Goal: Task Accomplishment & Management: Complete application form

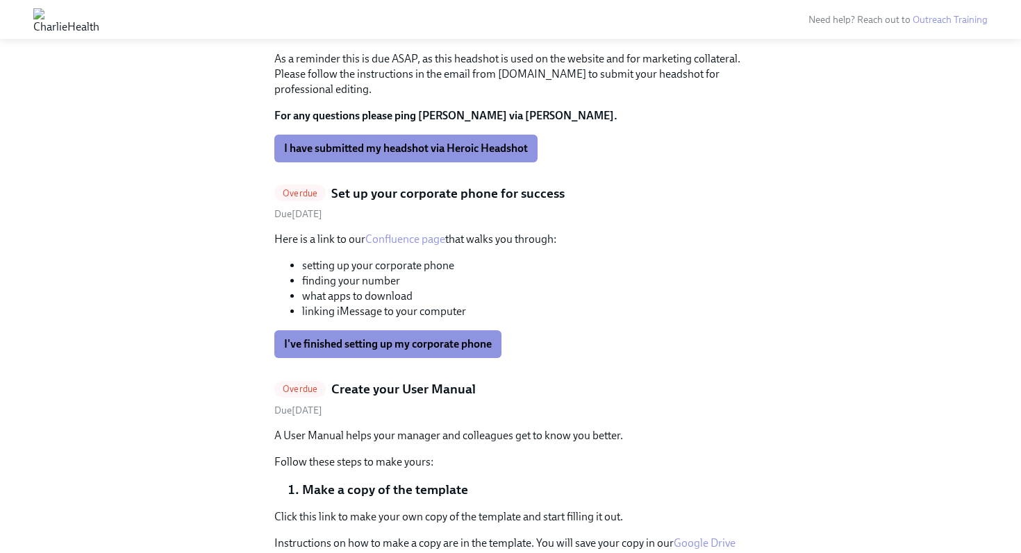
scroll to position [585, 0]
click at [362, 346] on span "I've finished setting up my corporate phone" at bounding box center [388, 344] width 208 height 14
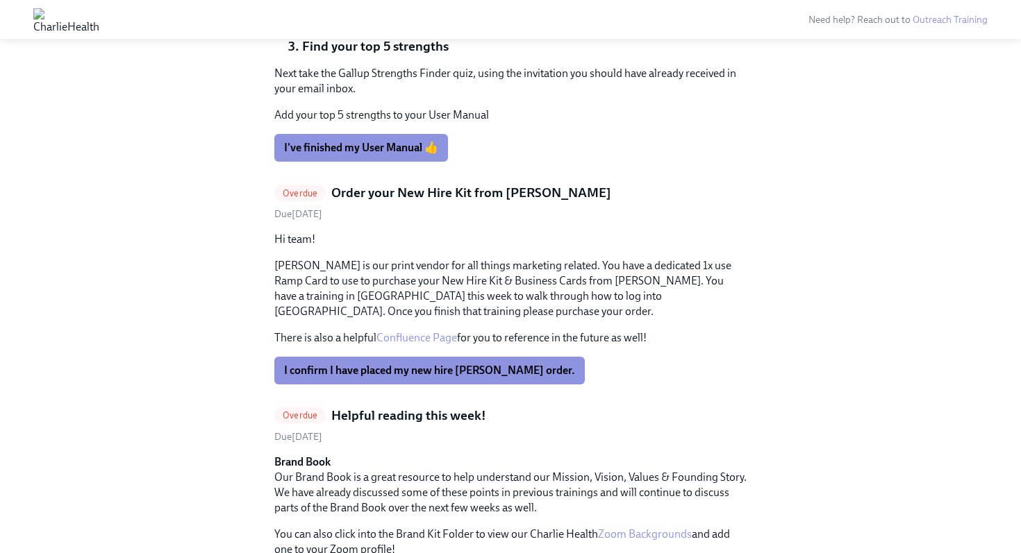
scroll to position [972, 0]
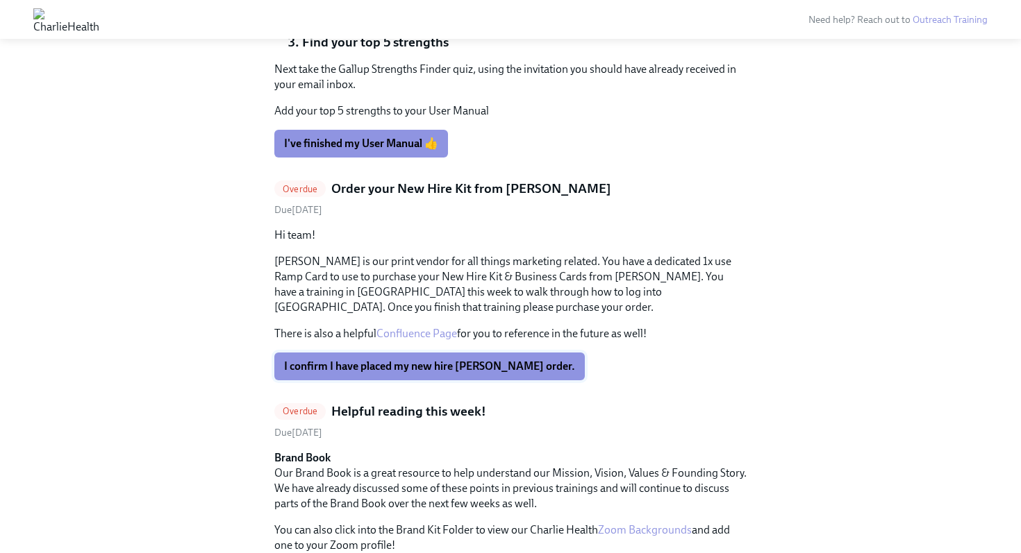
click at [360, 364] on span "I confirm I have placed my new hire Kirksey's order." at bounding box center [429, 367] width 291 height 14
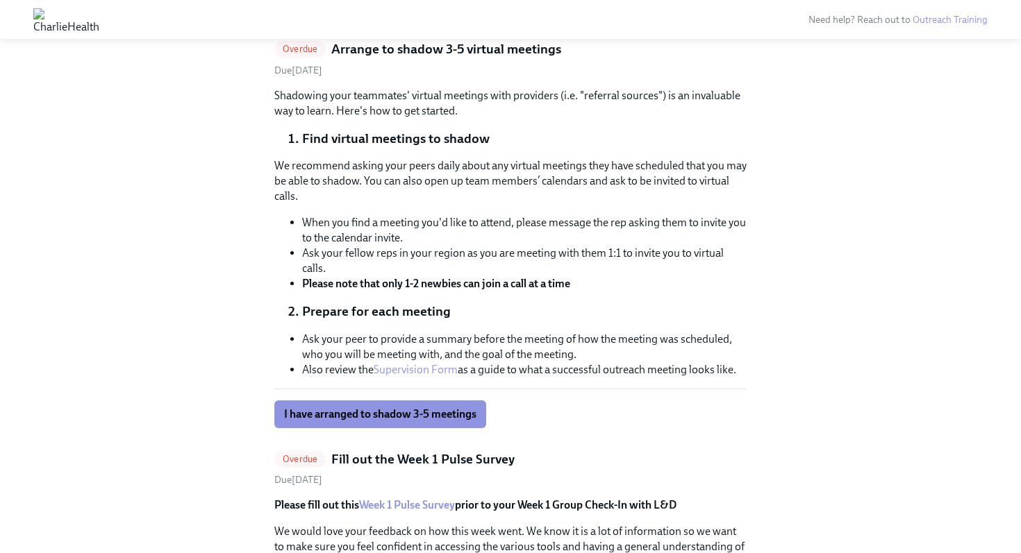
scroll to position [1328, 0]
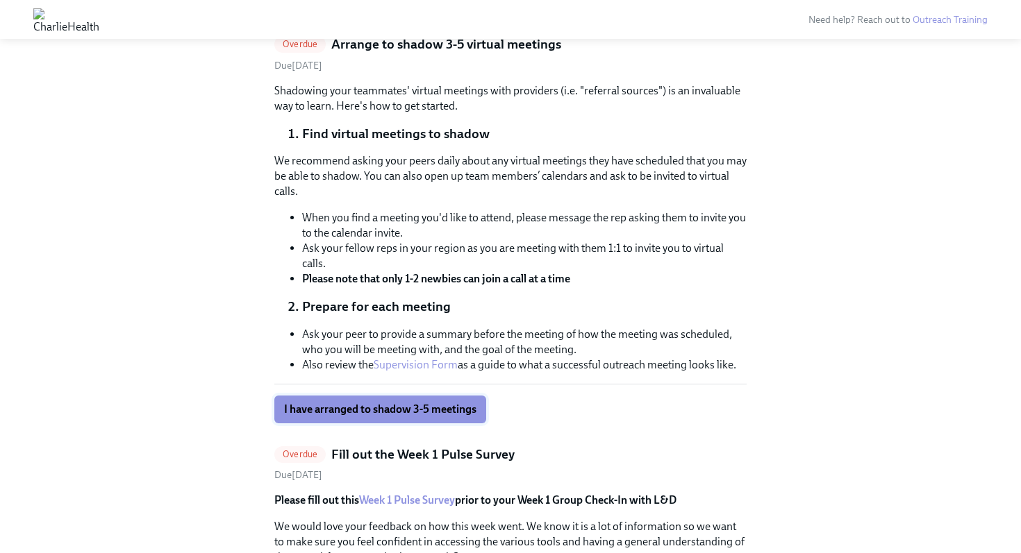
click at [390, 414] on span "I have arranged to shadow 3-5 meetings" at bounding box center [380, 410] width 192 height 14
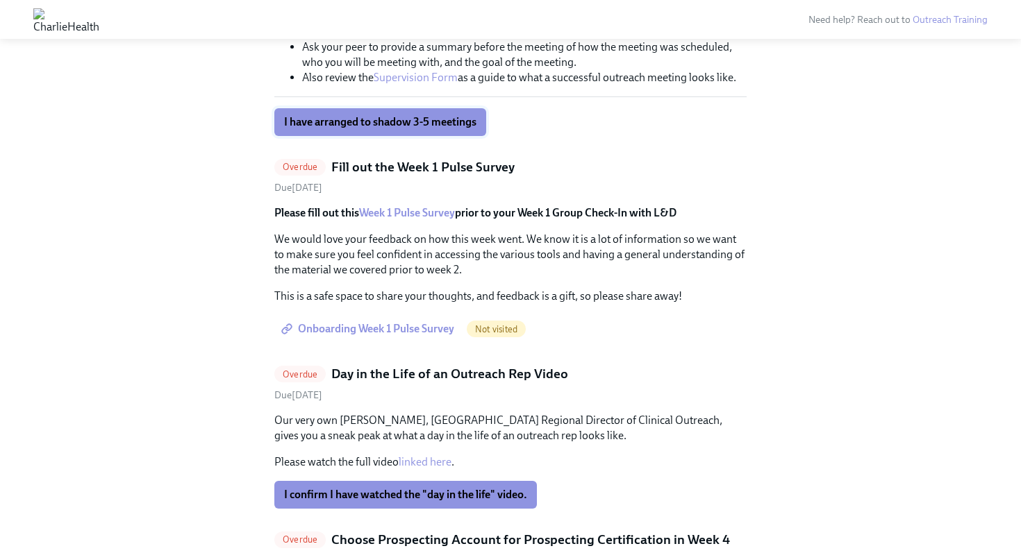
scroll to position [1617, 0]
click at [389, 331] on span "Onboarding Week 1 Pulse Survey" at bounding box center [369, 329] width 170 height 14
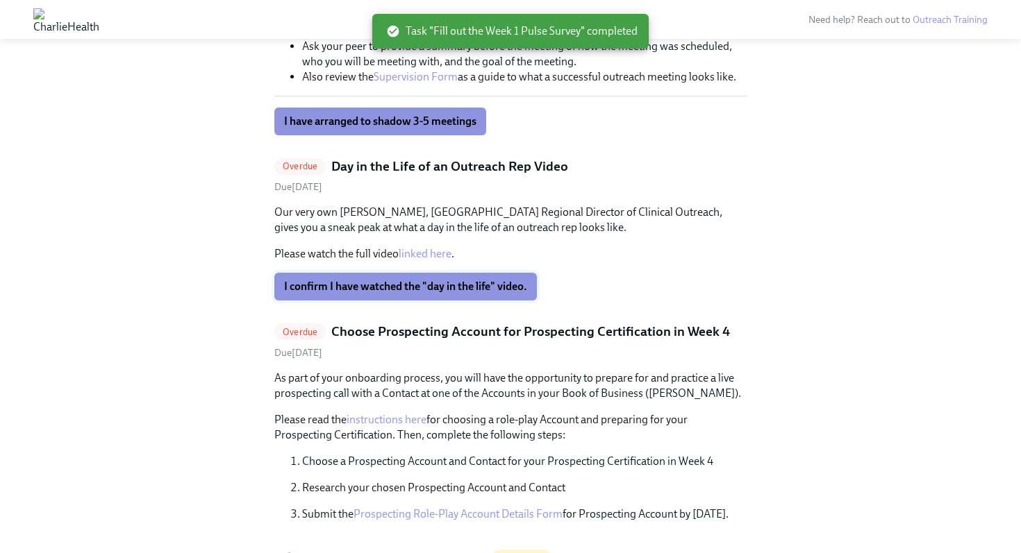
click at [349, 287] on span "I confirm I have watched the "day in the life" video." at bounding box center [405, 287] width 243 height 14
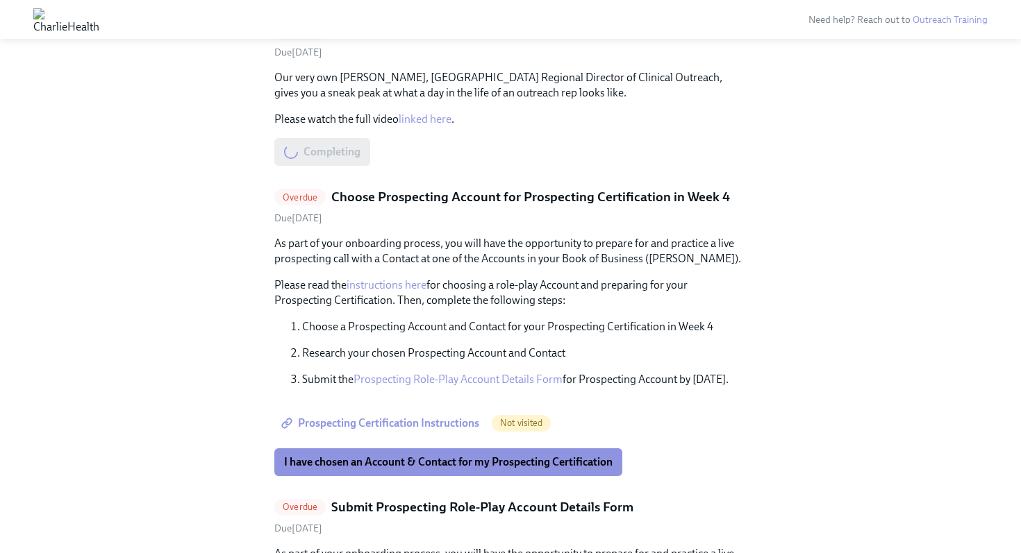
scroll to position [1756, 0]
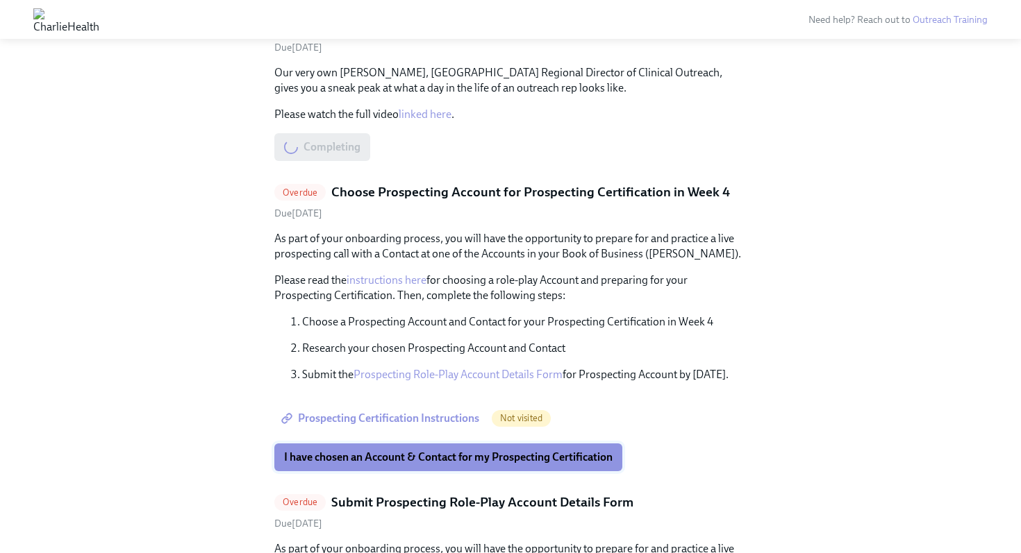
click at [410, 456] on span "I have chosen an Account & Contact for my Prospecting Certification" at bounding box center [448, 458] width 328 height 14
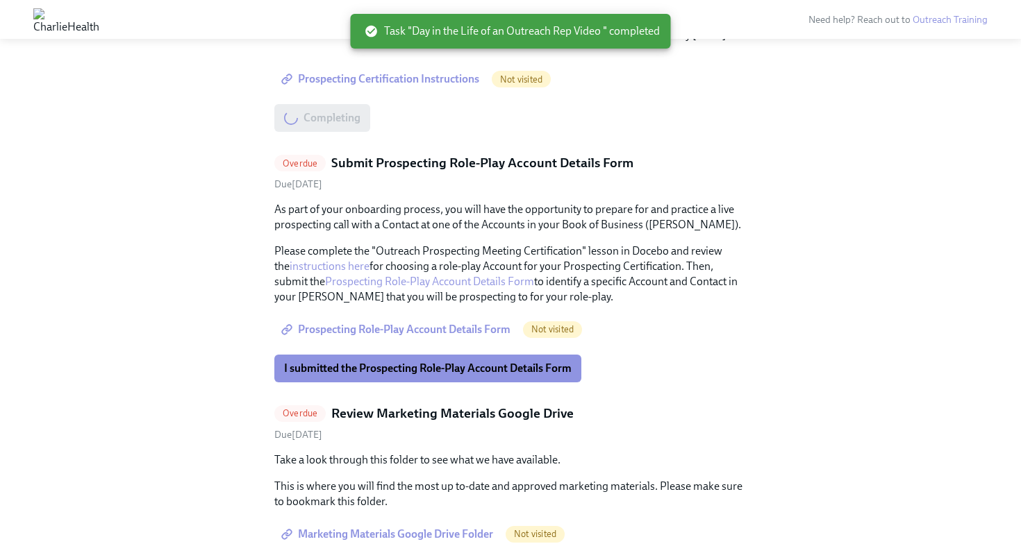
scroll to position [1932, 0]
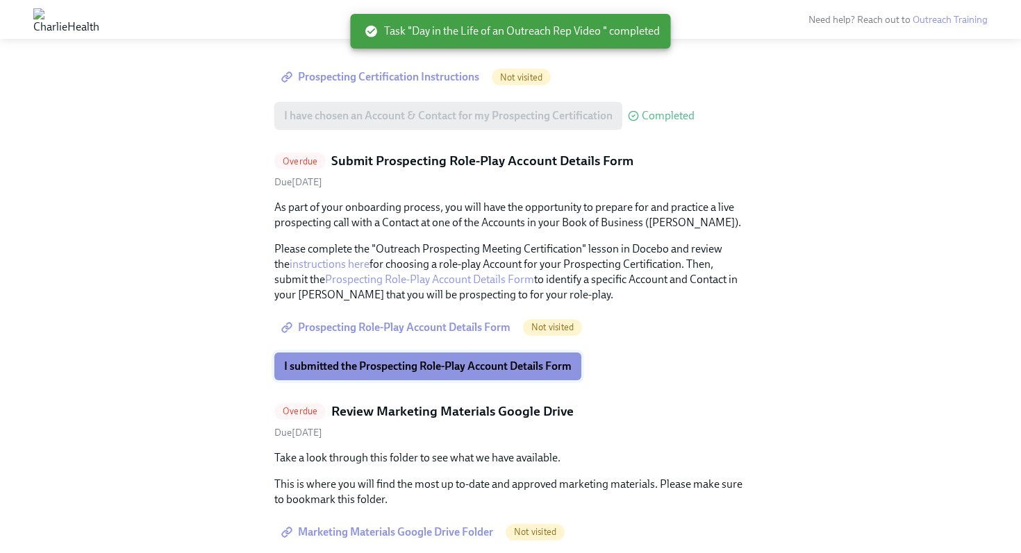
click at [445, 369] on span "I submitted the Prospecting Role-Play Account Details Form" at bounding box center [427, 367] width 287 height 14
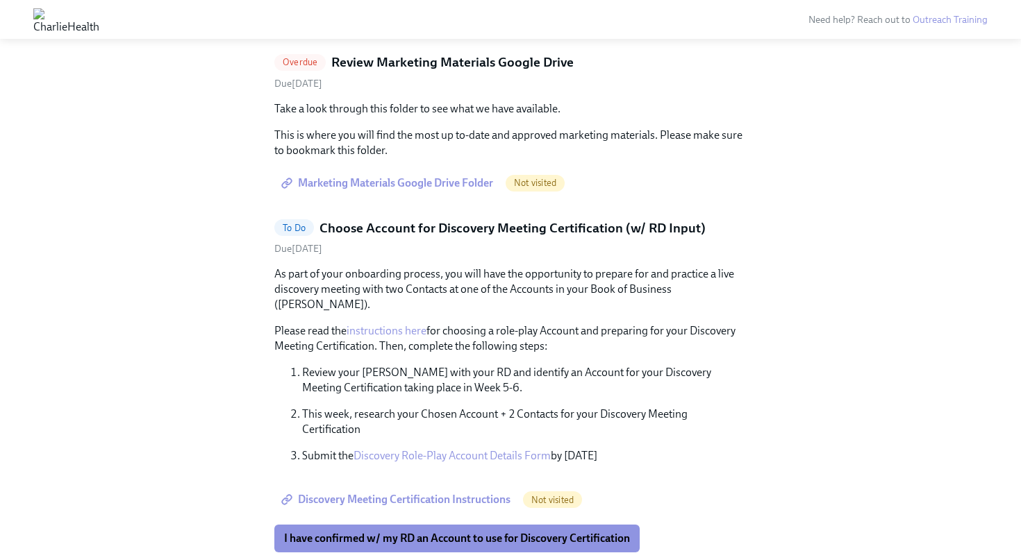
scroll to position [2291, 0]
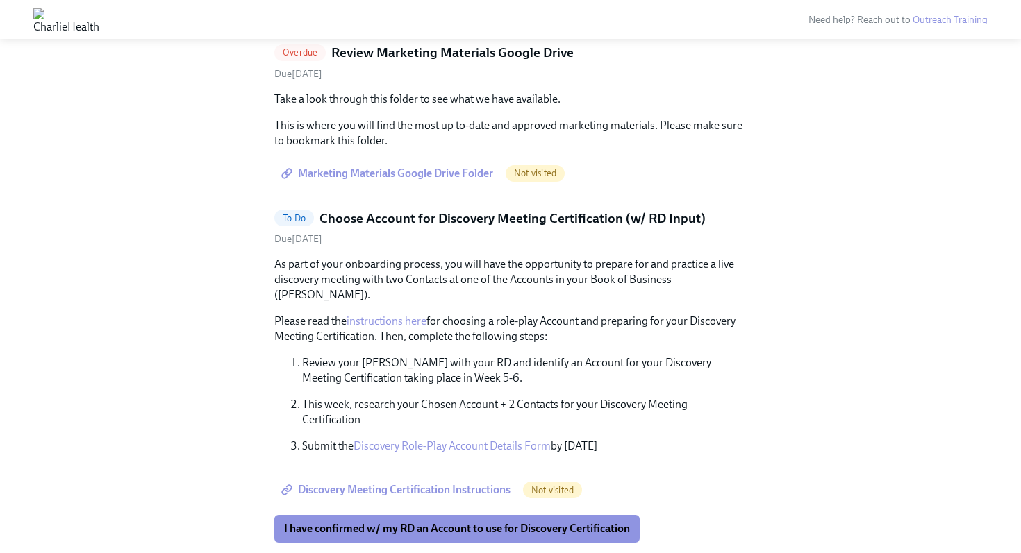
click at [348, 169] on span "Marketing Materials Google Drive Folder" at bounding box center [388, 174] width 209 height 14
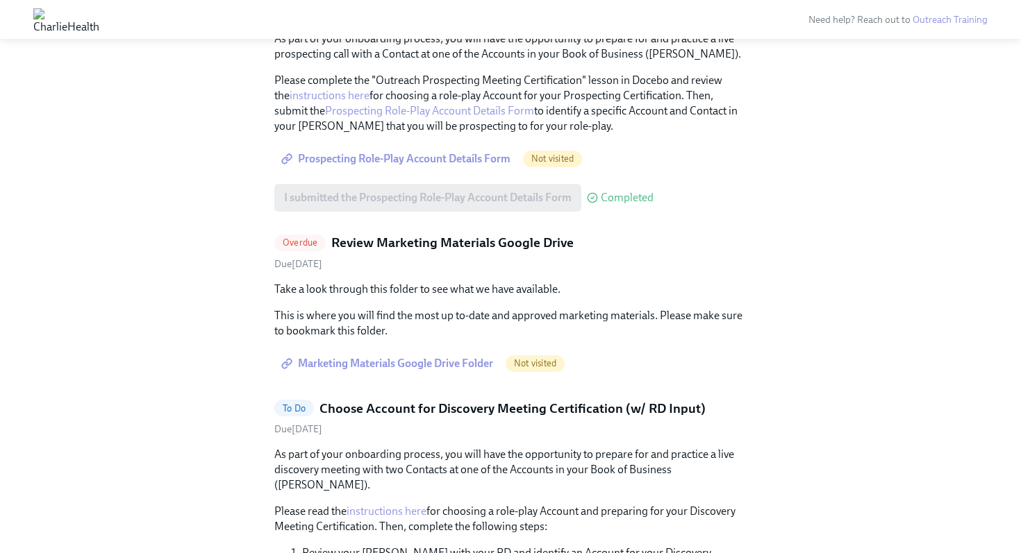
scroll to position [2105, 0]
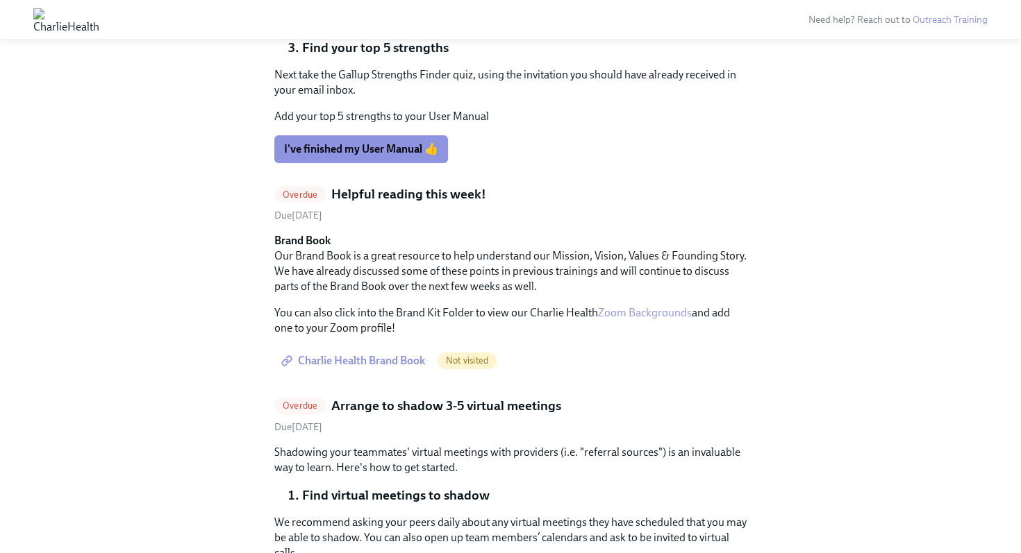
scroll to position [966, 0]
click at [388, 364] on span "Charlie Health Brand Book" at bounding box center [354, 362] width 141 height 14
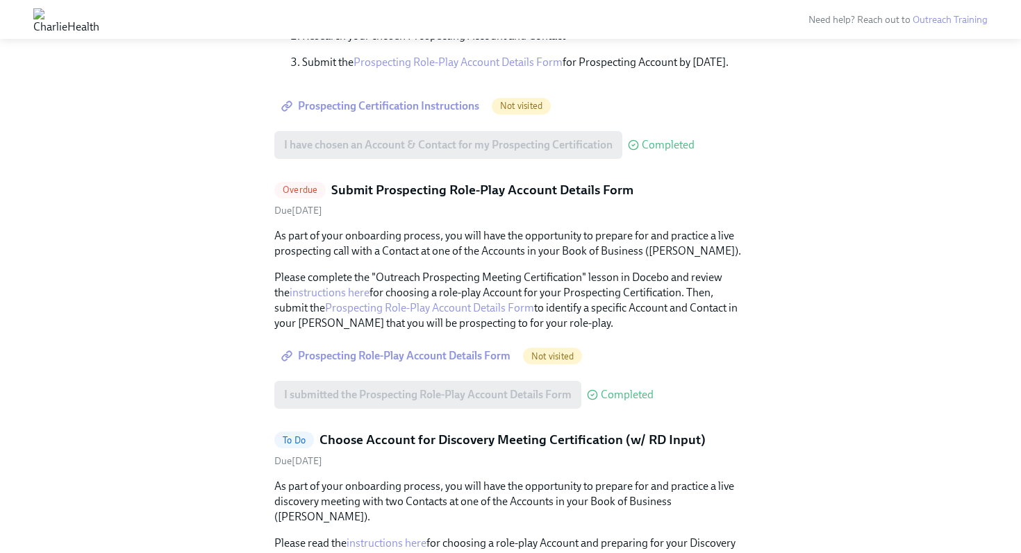
scroll to position [1694, 0]
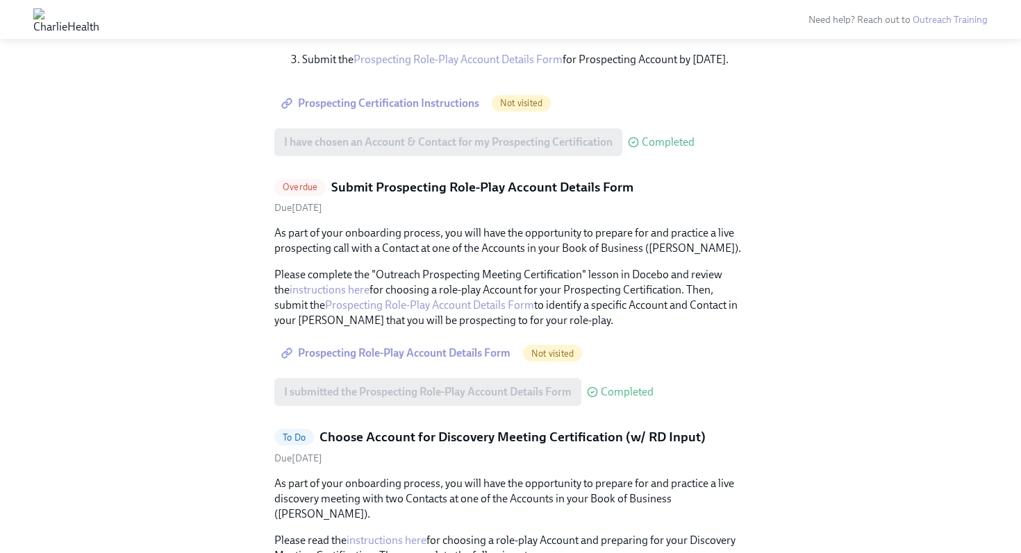
click at [462, 358] on span "Prospecting Role-Play Account Details Form" at bounding box center [397, 354] width 226 height 14
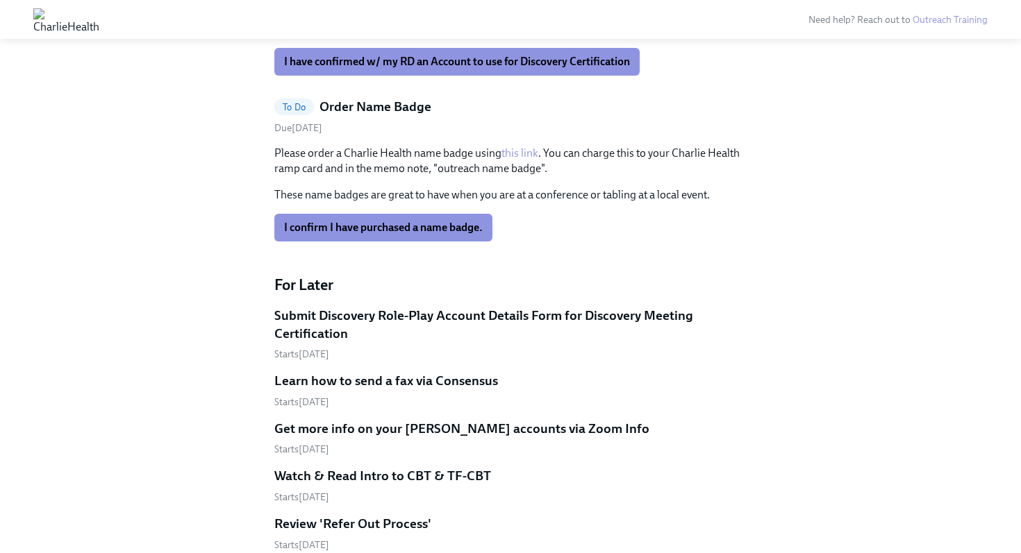
scroll to position [2132, 0]
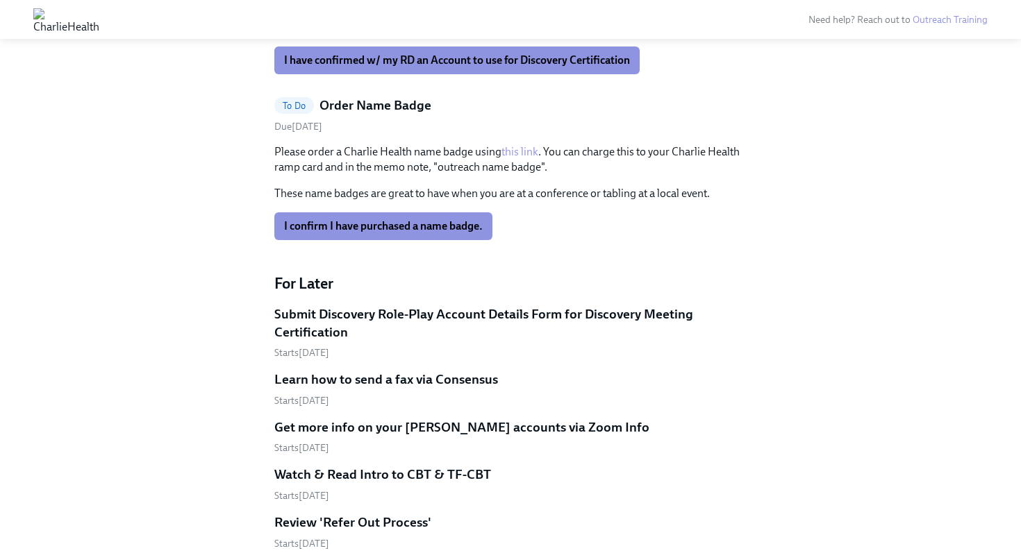
click at [513, 145] on link "this link" at bounding box center [519, 151] width 37 height 13
click at [412, 212] on button "I confirm I have purchased a name badge." at bounding box center [383, 226] width 218 height 28
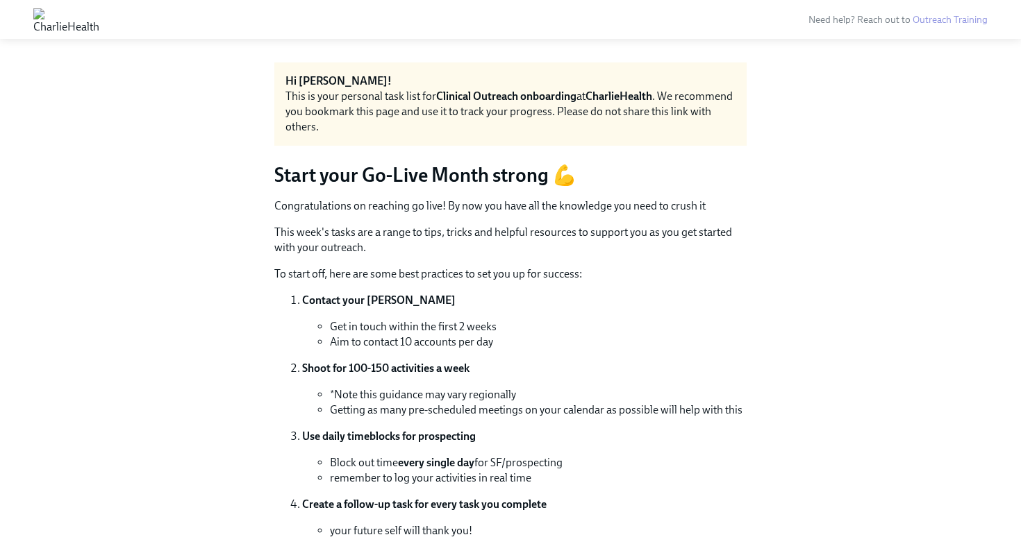
scroll to position [0, 0]
